Goal: Transaction & Acquisition: Purchase product/service

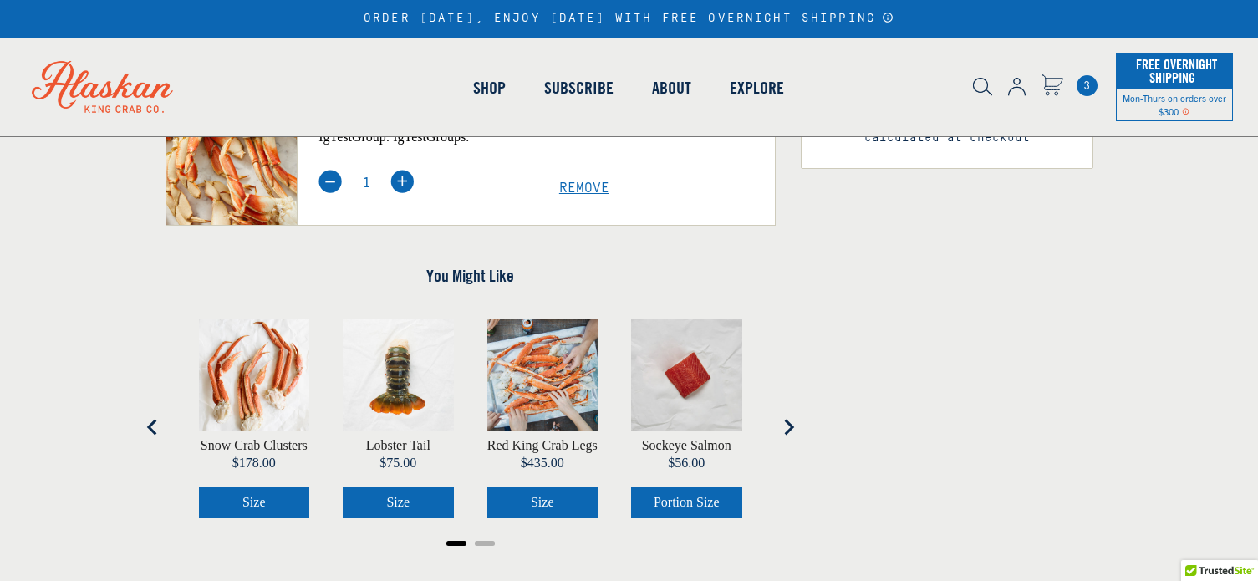
scroll to position [753, 0]
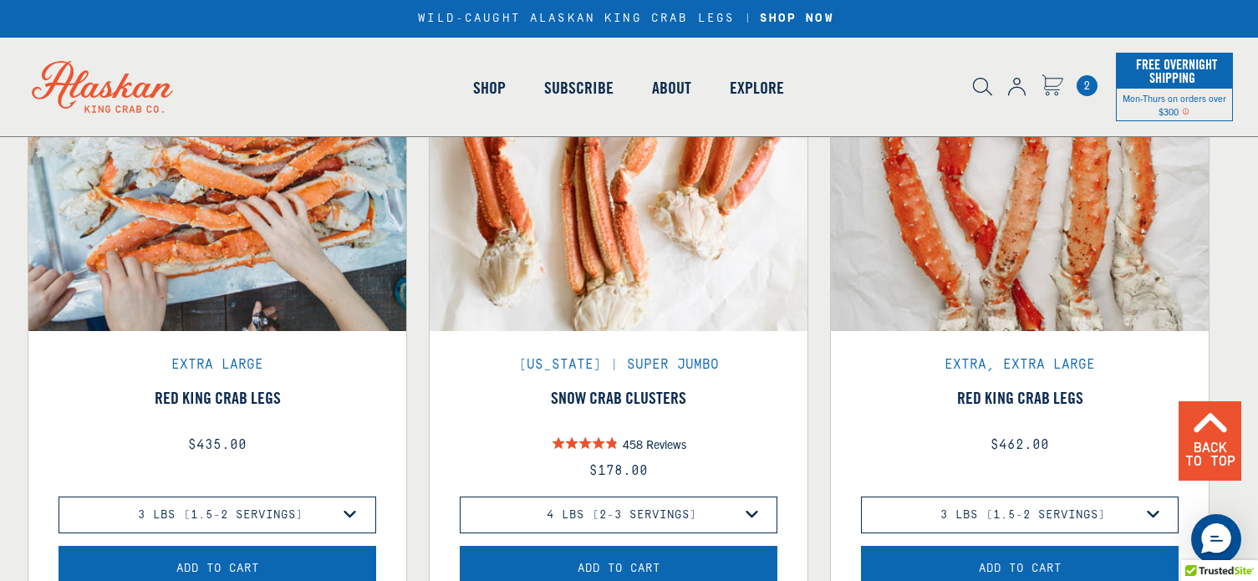
scroll to position [1426, 0]
